Goal: Transaction & Acquisition: Purchase product/service

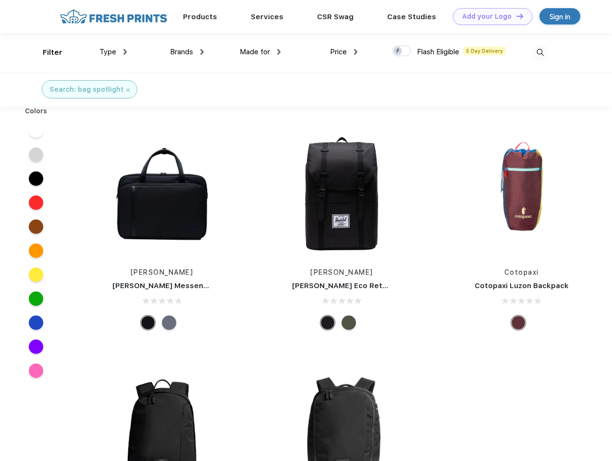
click at [489, 16] on link "Add your Logo Design Tool" at bounding box center [492, 16] width 79 height 17
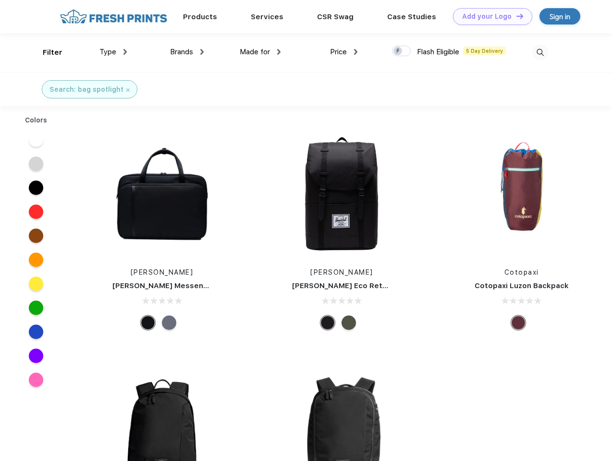
click at [0, 0] on div "Design Tool" at bounding box center [0, 0] width 0 height 0
click at [515, 16] on link "Add your Logo Design Tool" at bounding box center [492, 16] width 79 height 17
click at [46, 52] on div "Filter" at bounding box center [53, 52] width 20 height 11
click at [113, 52] on span "Type" at bounding box center [107, 52] width 17 height 9
click at [187, 52] on span "Brands" at bounding box center [181, 52] width 23 height 9
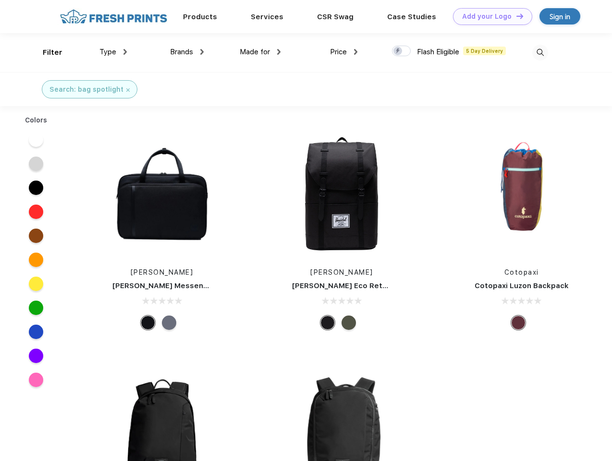
click at [260, 52] on span "Made for" at bounding box center [255, 52] width 30 height 9
click at [344, 52] on span "Price" at bounding box center [338, 52] width 17 height 9
click at [401, 51] on div at bounding box center [401, 51] width 19 height 11
click at [398, 51] on input "checkbox" at bounding box center [395, 48] width 6 height 6
click at [540, 52] on img at bounding box center [540, 53] width 16 height 16
